Goal: Navigation & Orientation: Find specific page/section

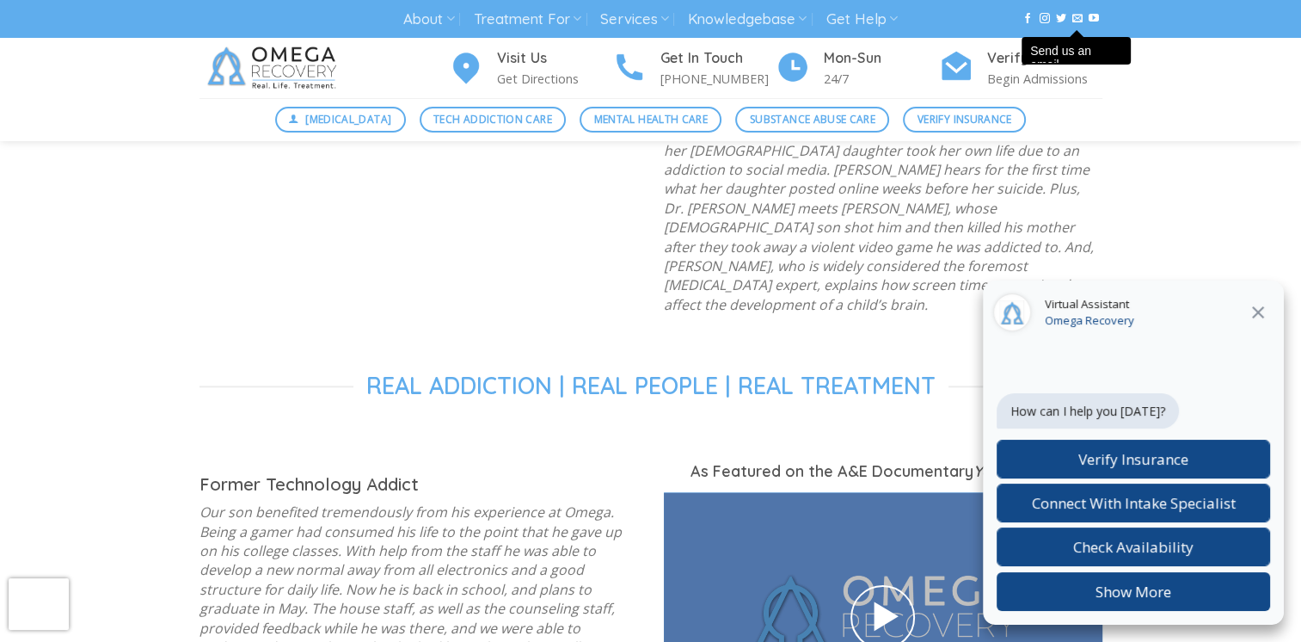
click at [1261, 318] on icon at bounding box center [1258, 312] width 21 height 21
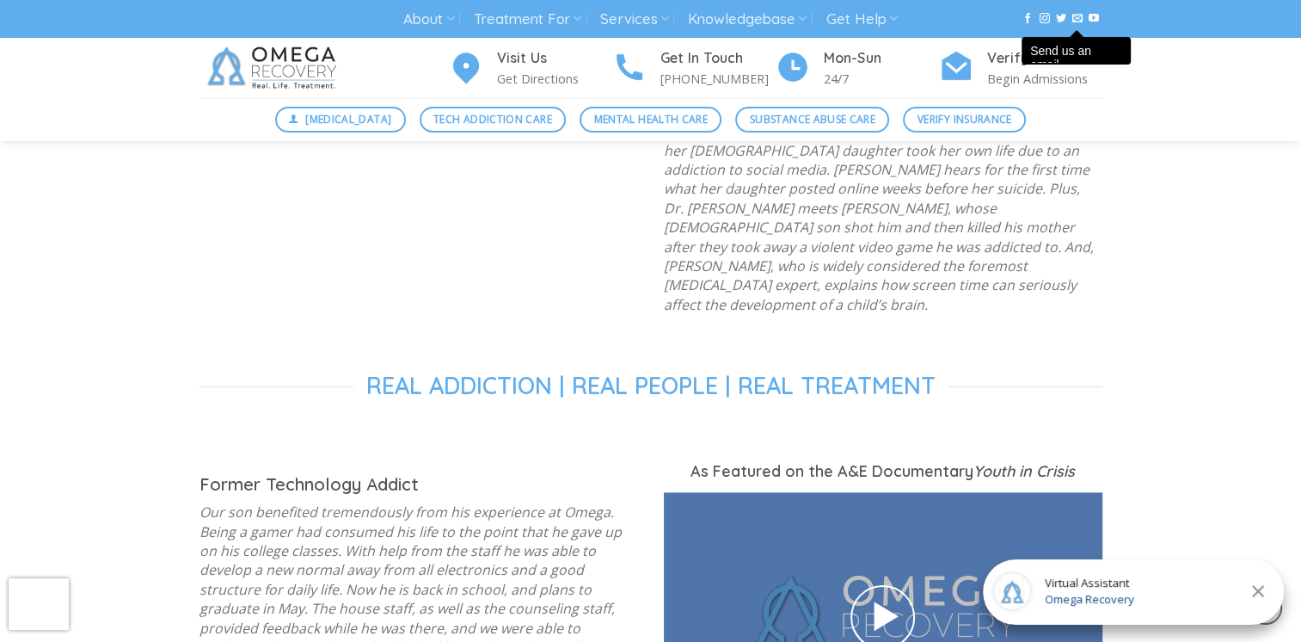
click at [1259, 593] on icon at bounding box center [1258, 591] width 12 height 12
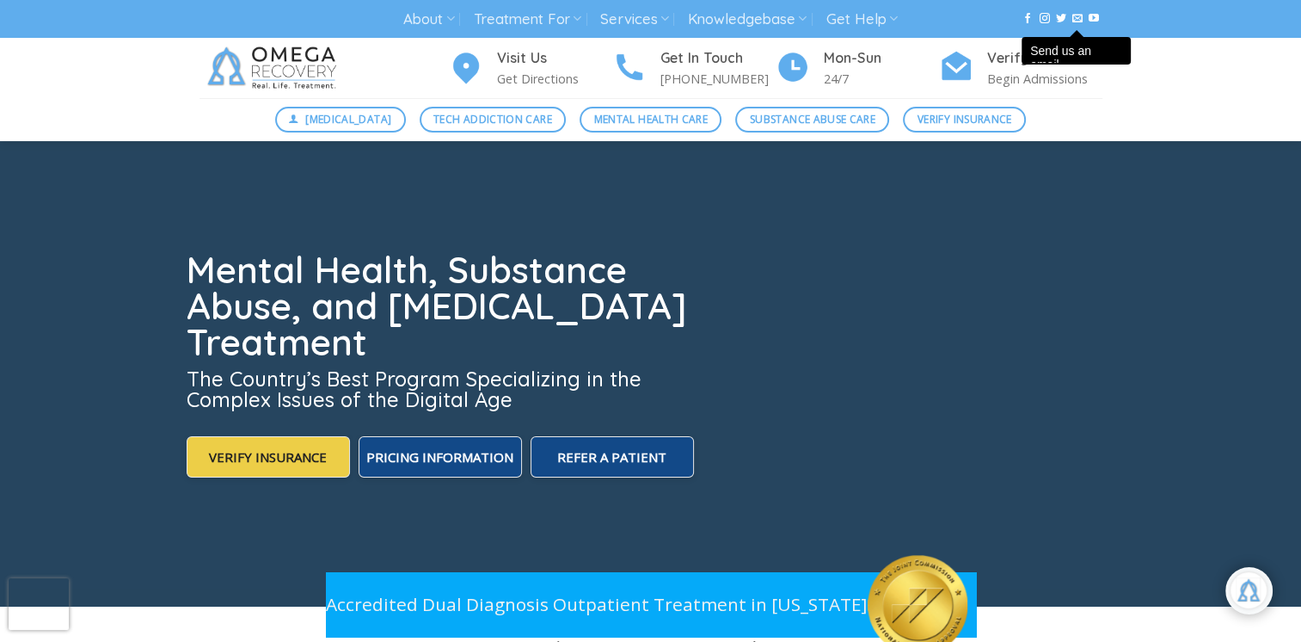
scroll to position [99, 0]
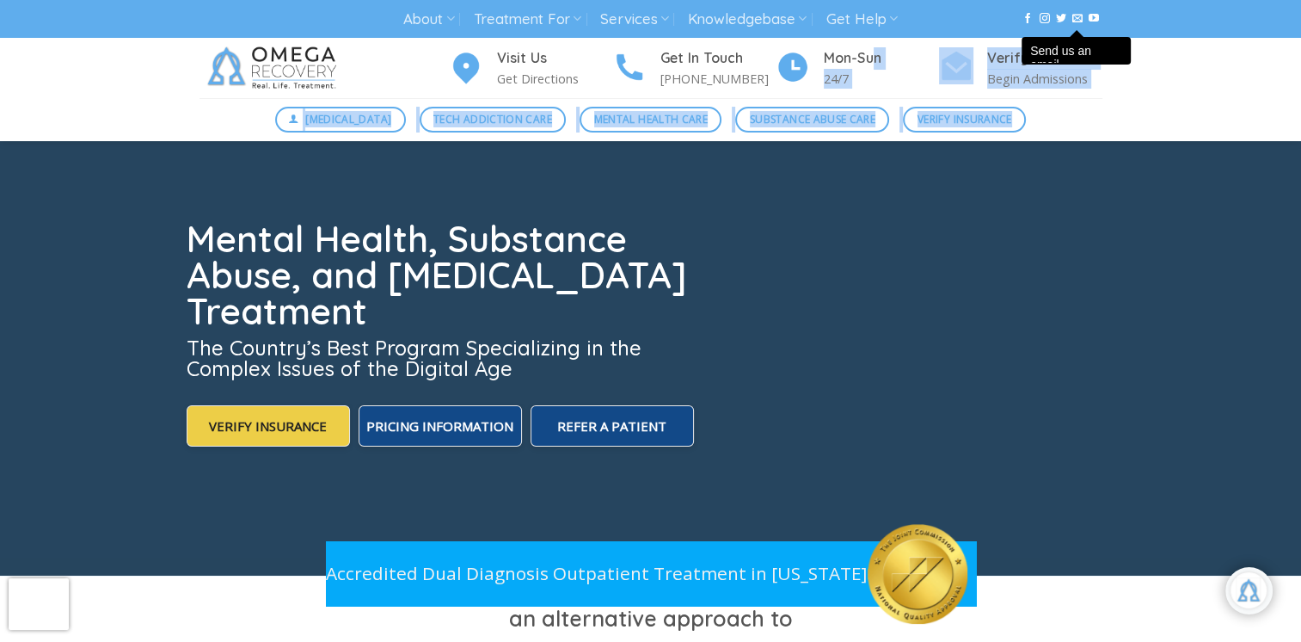
drag, startPoint x: 1182, startPoint y: 112, endPoint x: 859, endPoint y: 57, distance: 327.2
click at [859, 57] on div "About About Omega Recovery Meet Dr. Kardaras Meet Our Staff In The News Dr. Kar…" at bounding box center [650, 70] width 1301 height 141
click at [1122, 438] on video at bounding box center [650, 317] width 1301 height 516
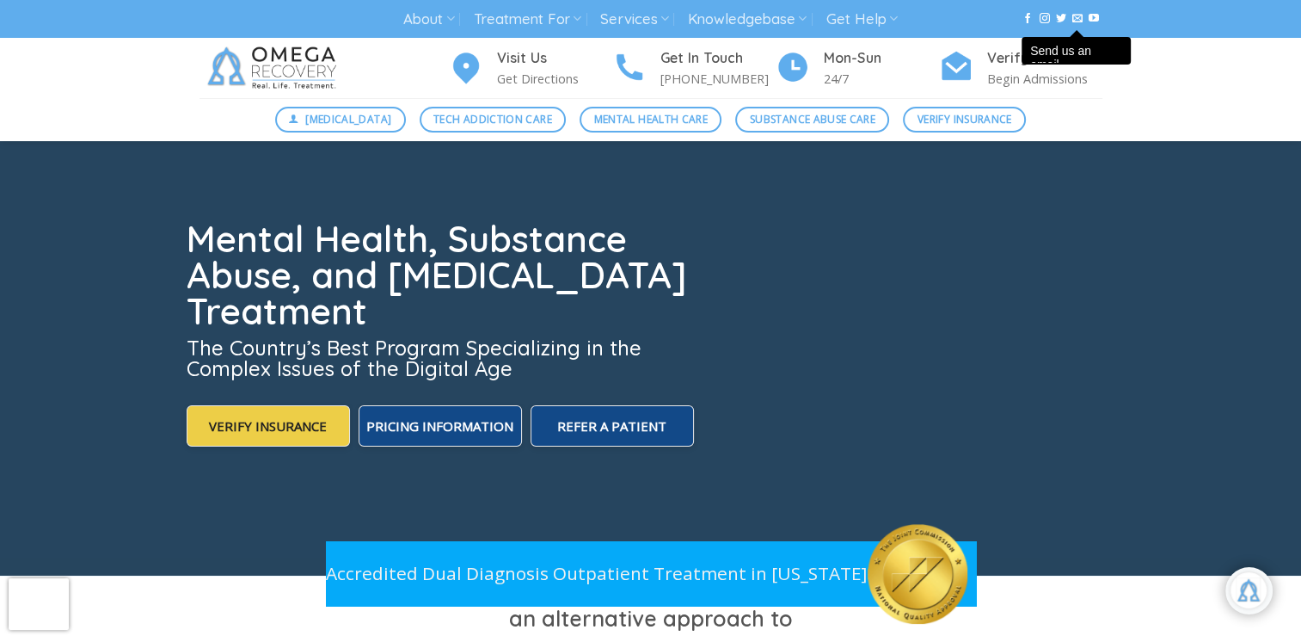
click at [1094, 315] on div at bounding box center [651, 317] width 929 height 516
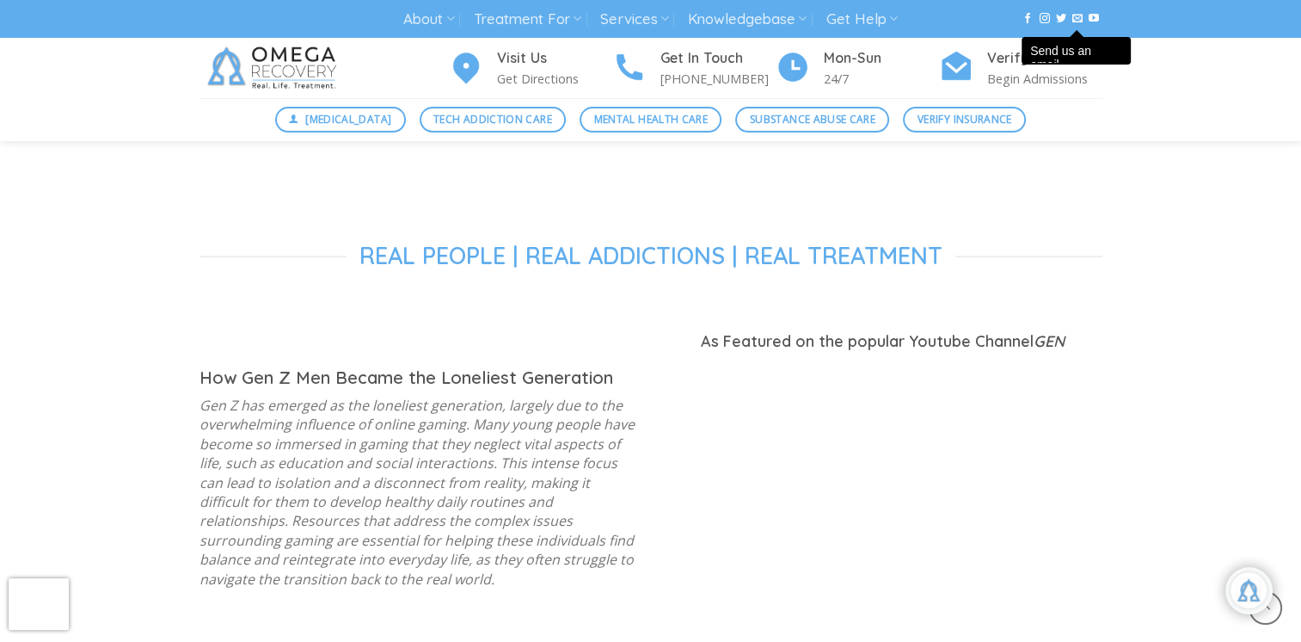
scroll to position [0, 0]
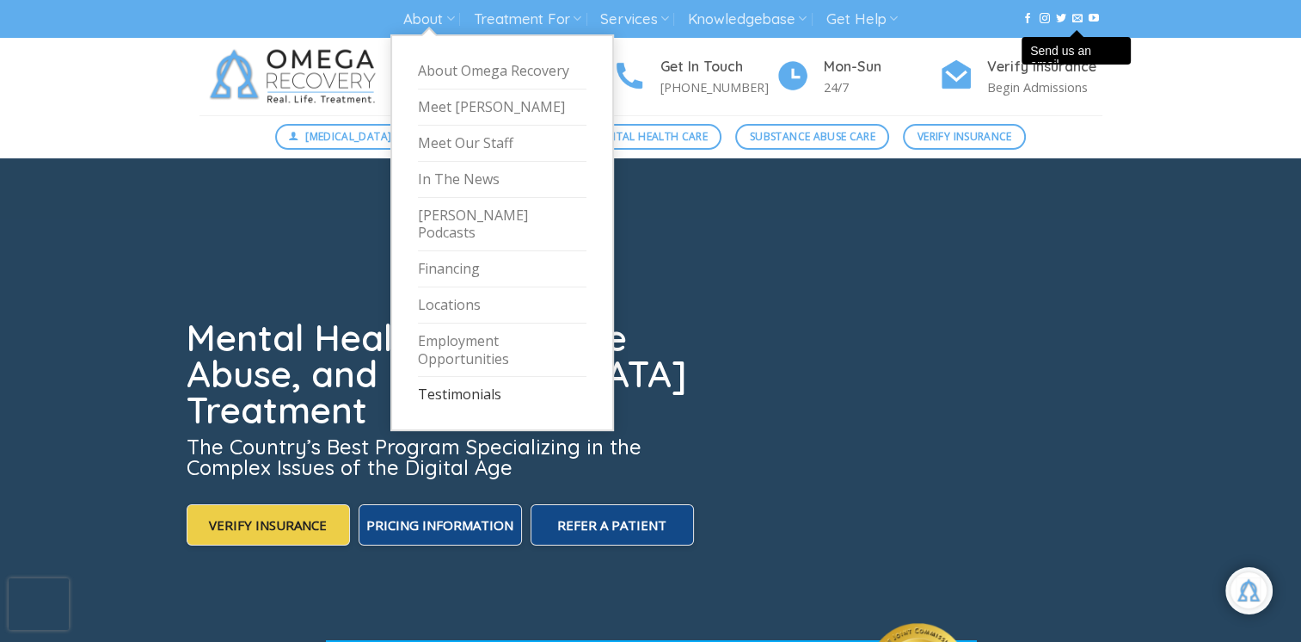
click at [483, 380] on link "Testimonials" at bounding box center [502, 394] width 169 height 35
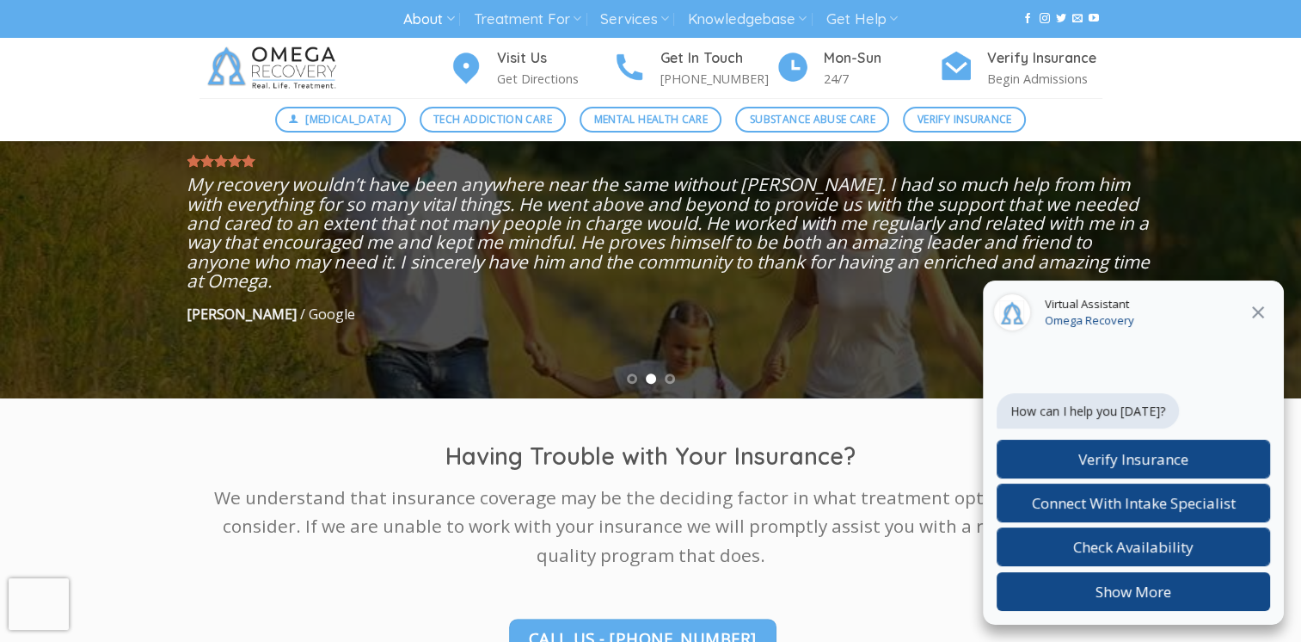
scroll to position [537, 0]
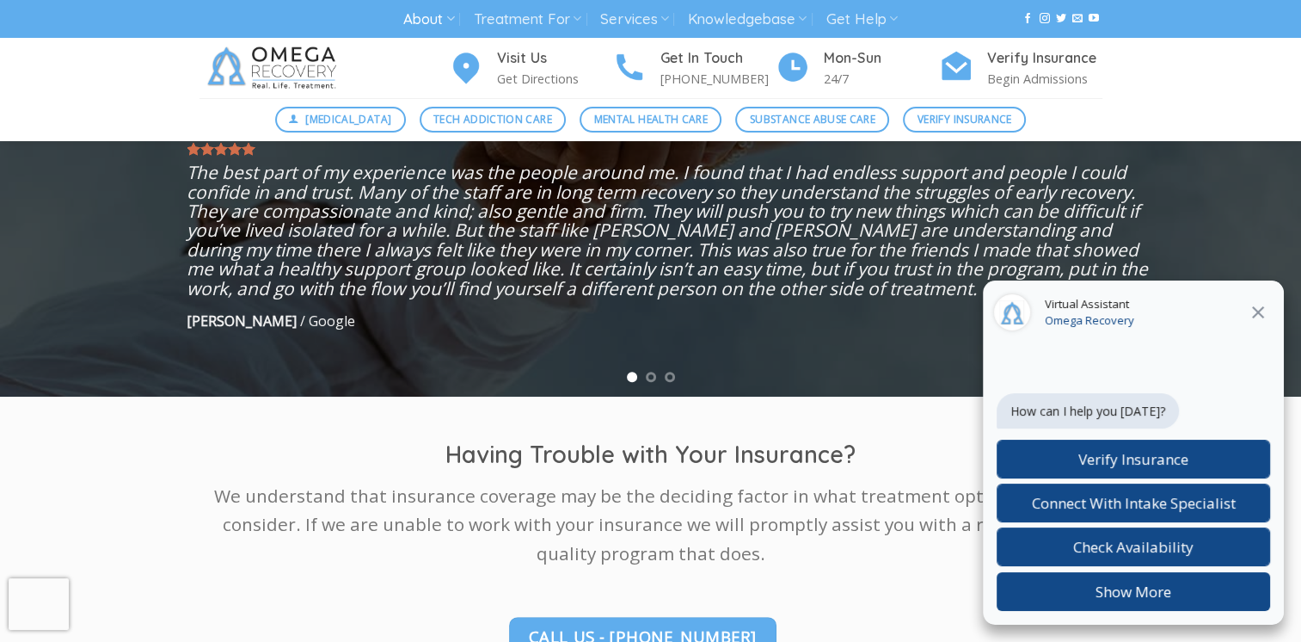
click at [1262, 309] on icon at bounding box center [1258, 312] width 12 height 12
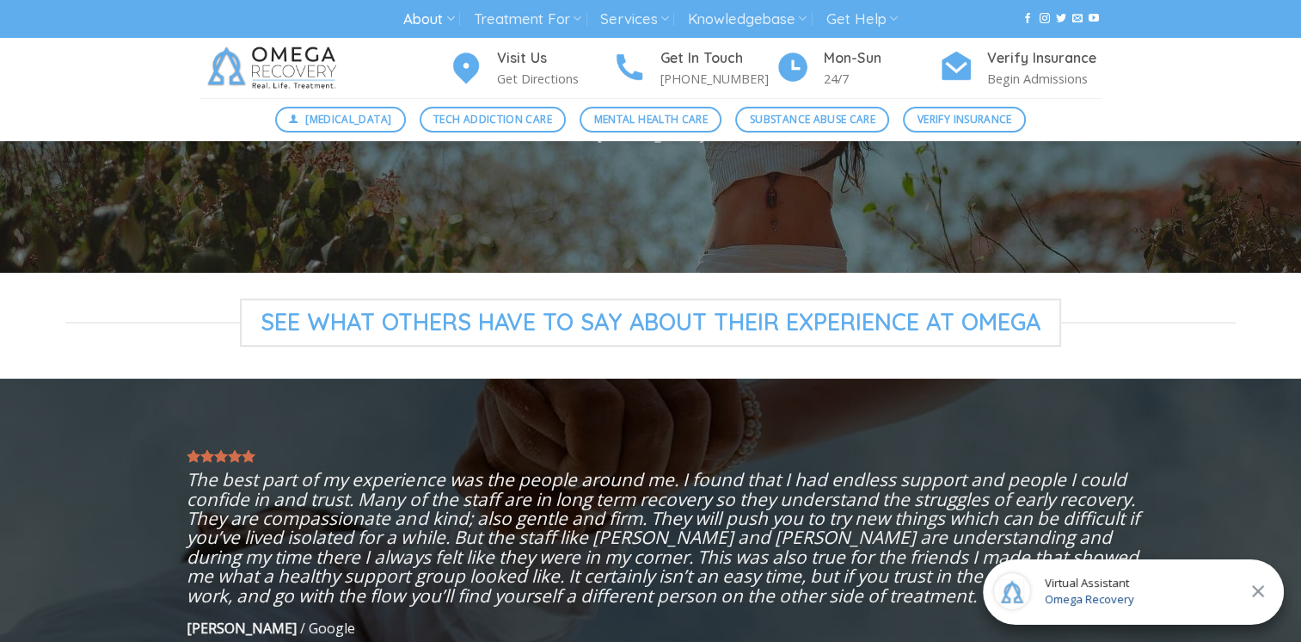
scroll to position [0, 0]
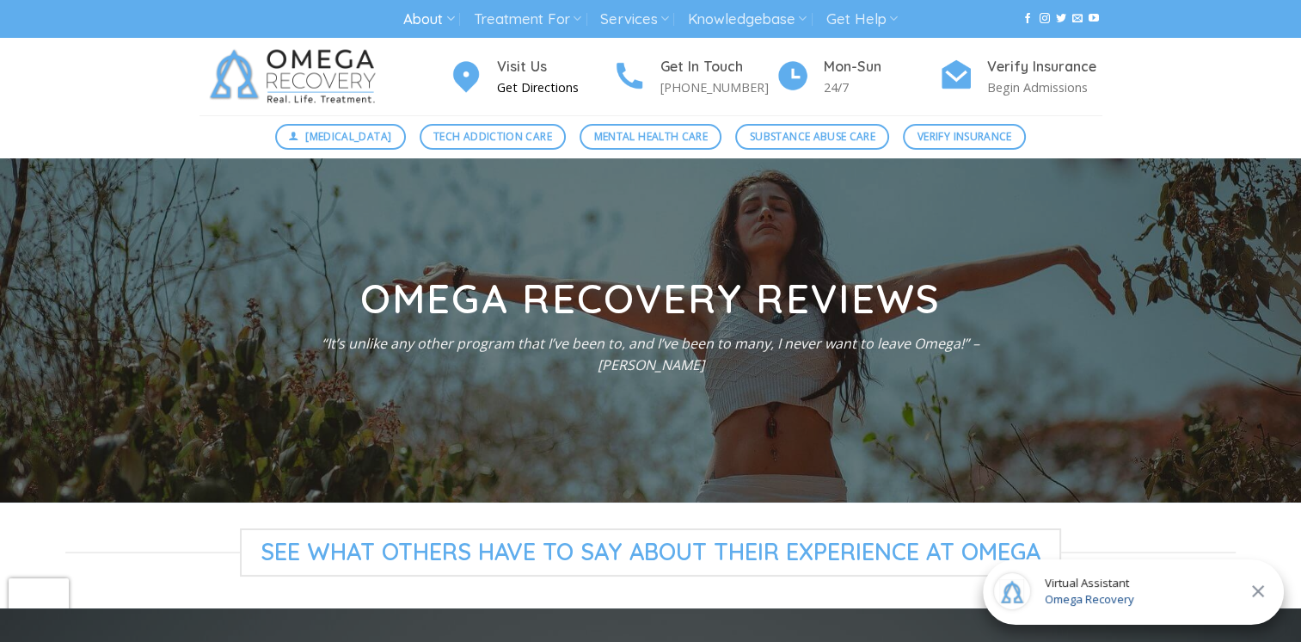
click at [468, 84] on img at bounding box center [466, 74] width 34 height 37
